Goal: Task Accomplishment & Management: Complete application form

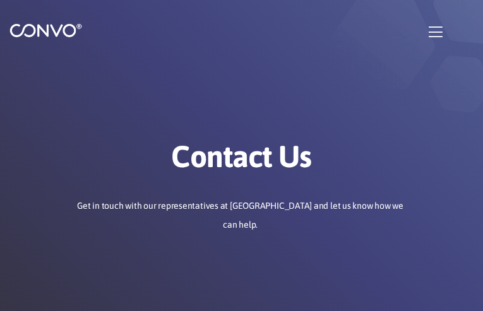
type input "ChjJbsJRWIrU"
type input "sokahevajayu01@gmail.com"
type input "GFxrDfDRNE"
type input "kJGPHzSUxTrovukT"
type input "tnRqsJKwraTSdum"
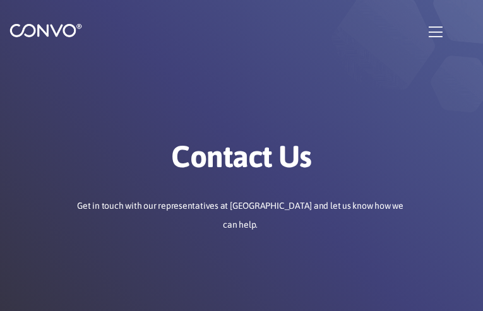
type input "miGhpMlBaIJCCCxT"
type input "sokahevajayu01@gmail.com"
type input "RujgYGuChQPefgLu"
type input "dlRTMhKNRbx"
checkbox input"] "false"
